Goal: Task Accomplishment & Management: Use online tool/utility

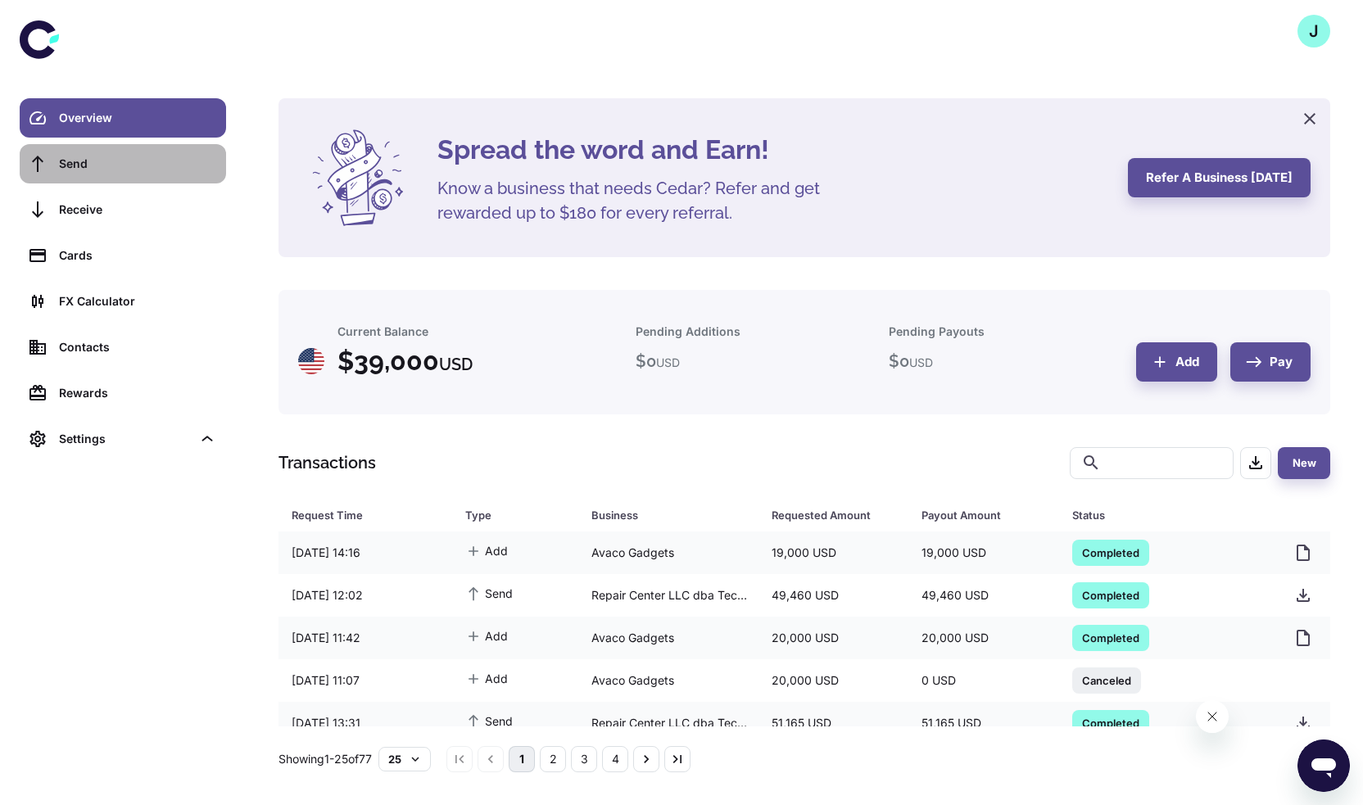
click at [97, 174] on link "Send" at bounding box center [123, 163] width 206 height 39
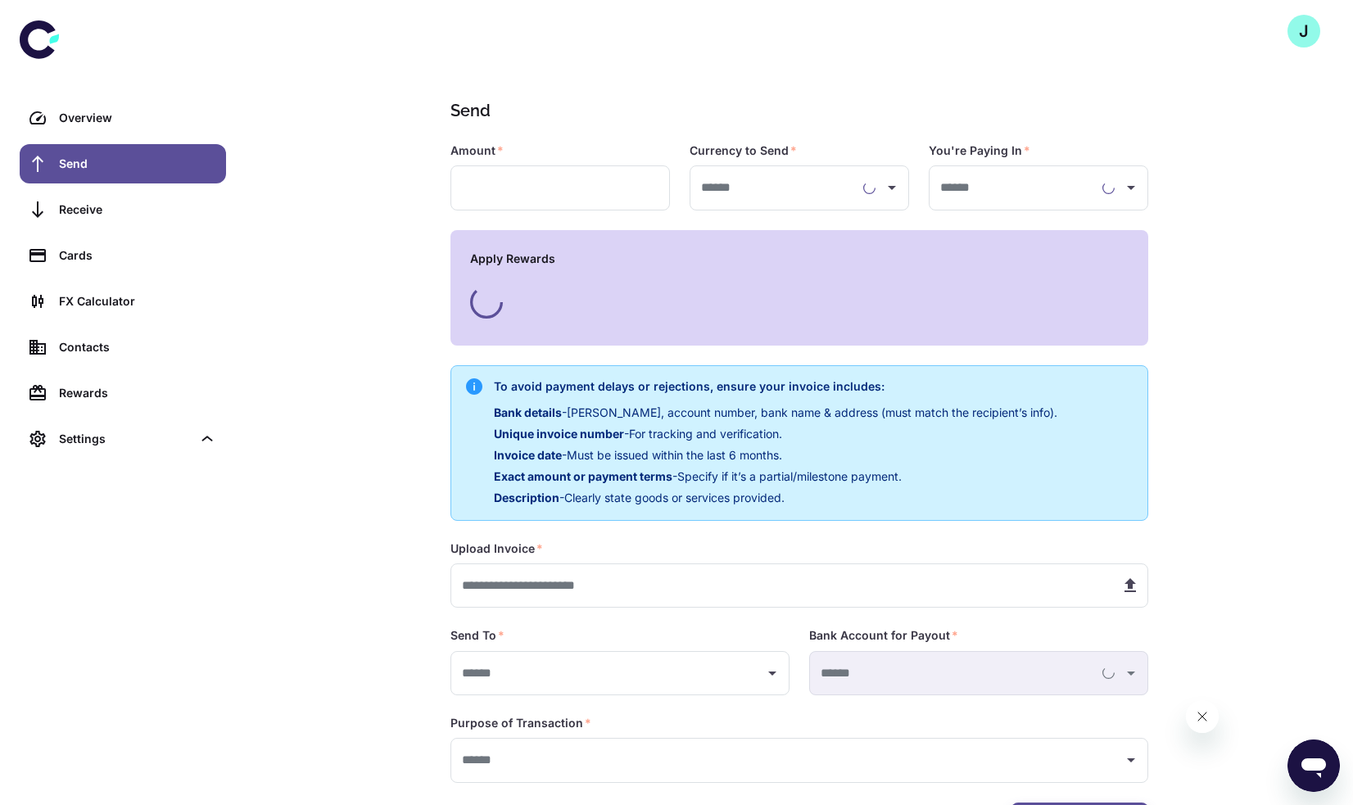
type input "**********"
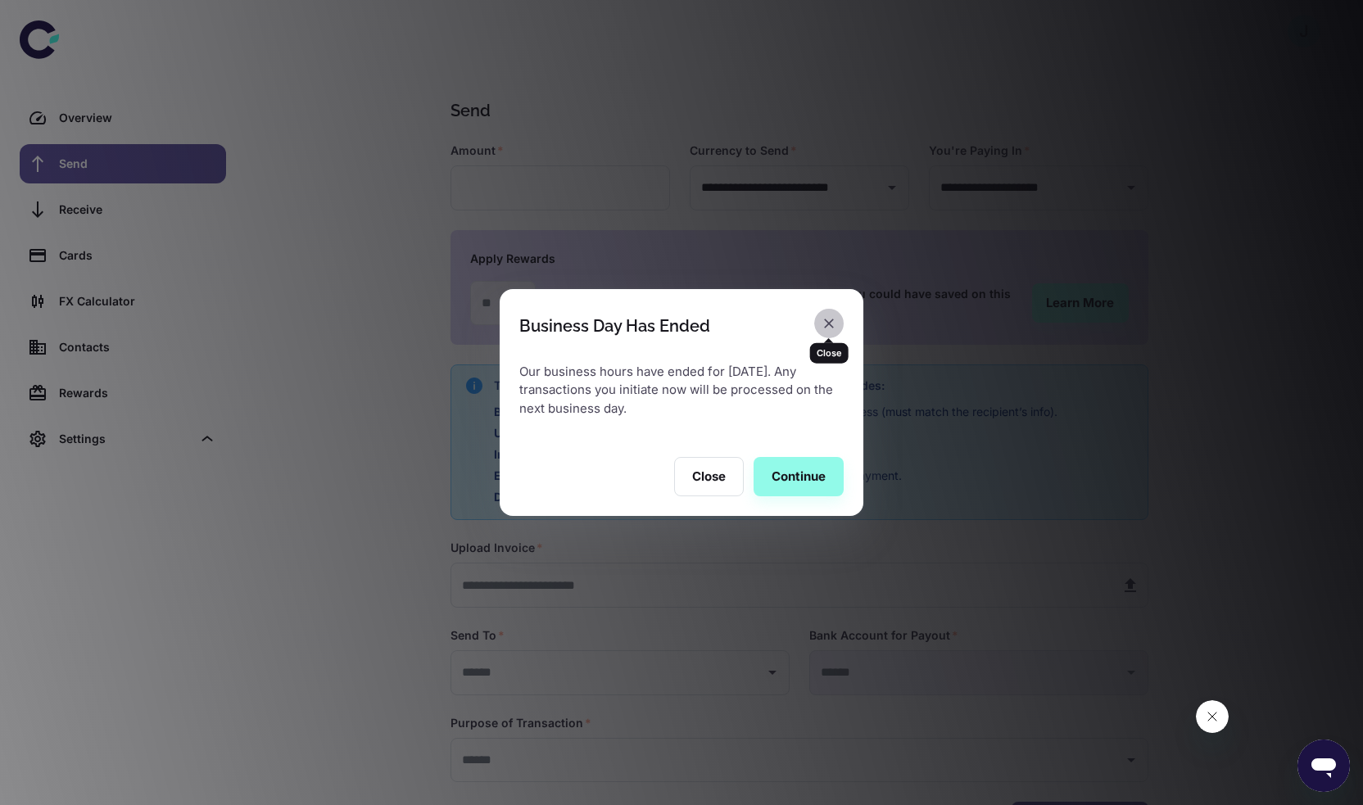
click at [826, 326] on icon "button" at bounding box center [829, 324] width 10 height 10
